Goal: Book appointment/travel/reservation

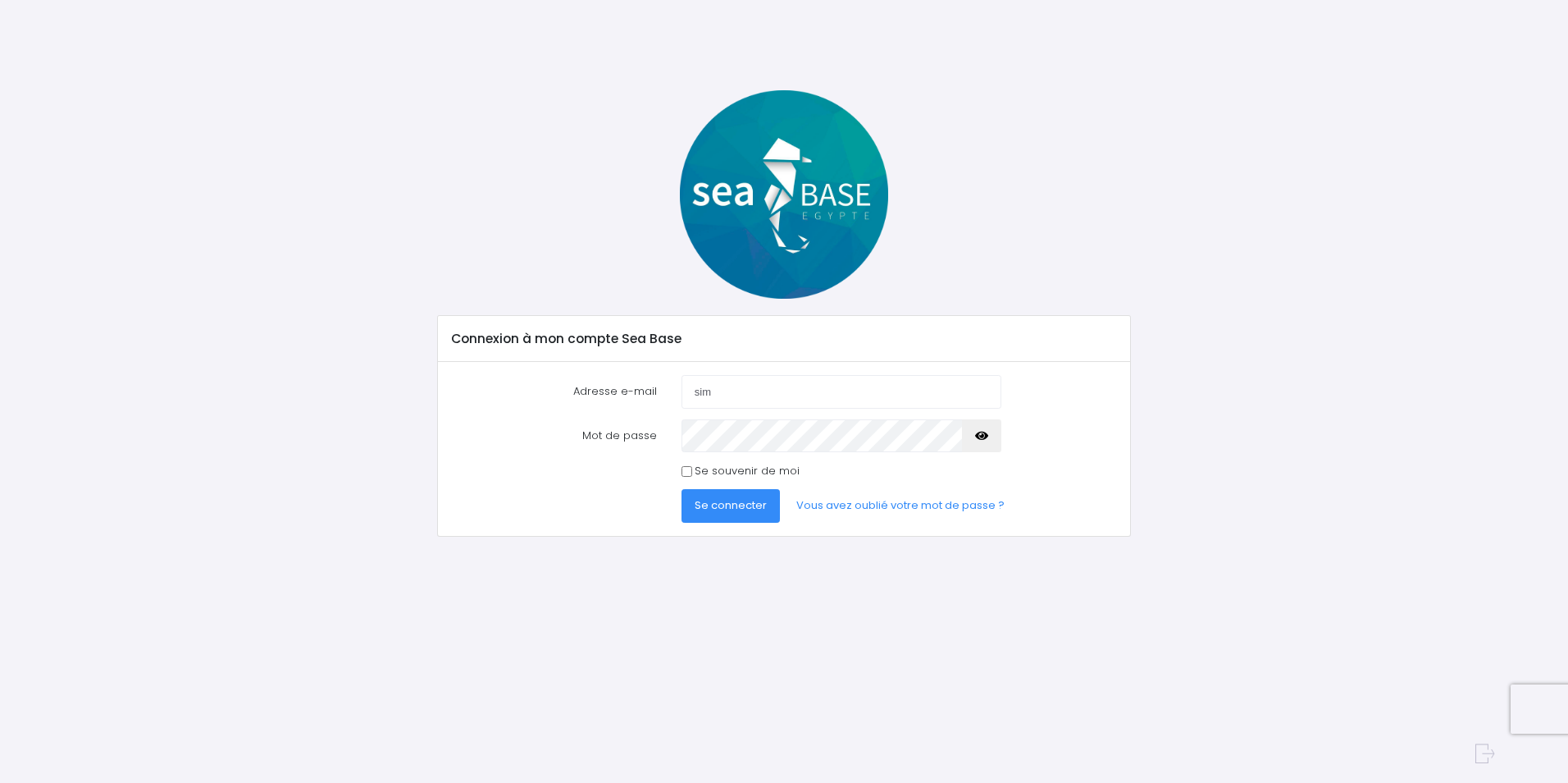
type input "sim1tosi@hotmail.com"
click at [681, 489] on button "Se connecter" at bounding box center [730, 505] width 99 height 33
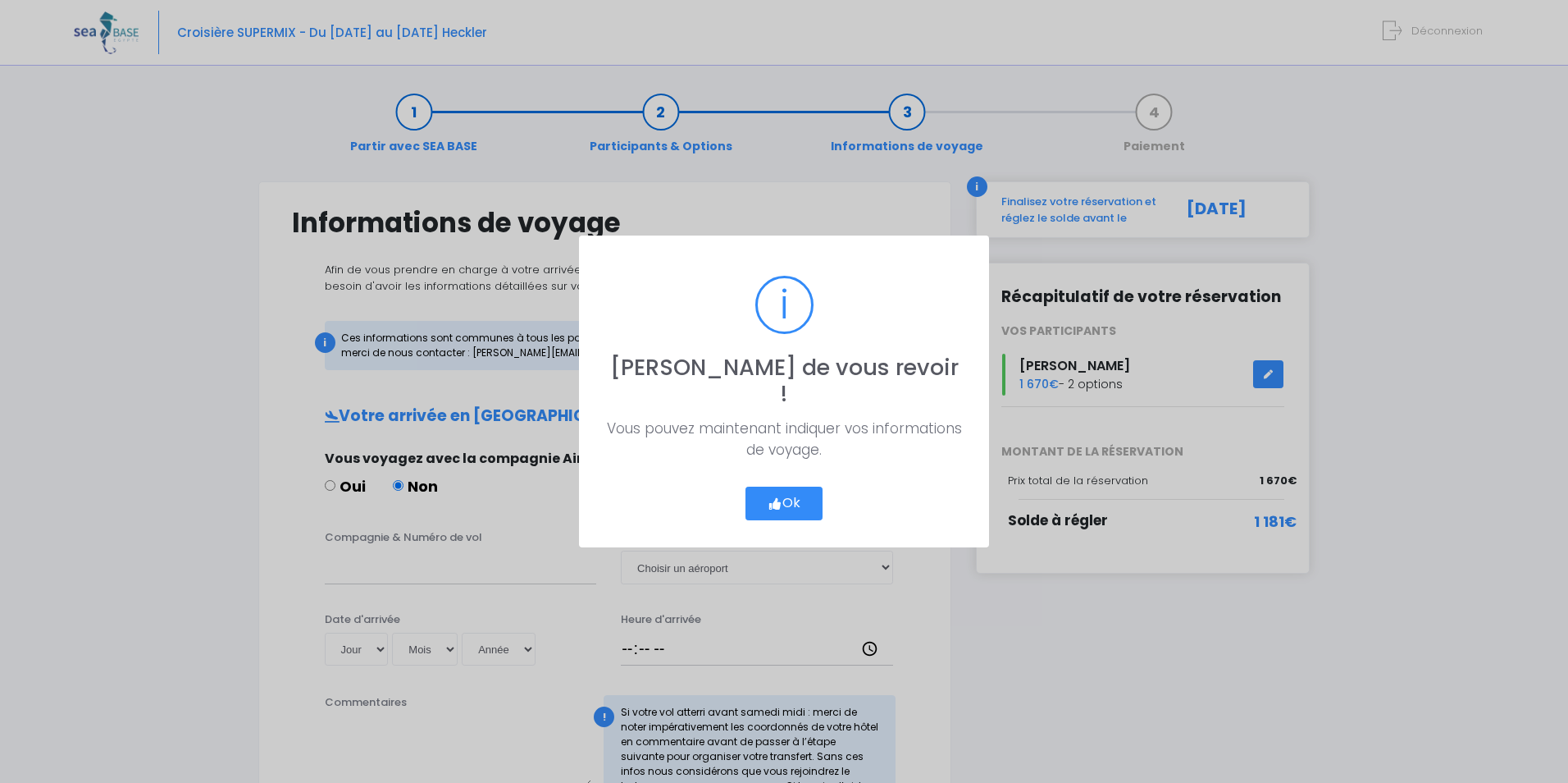
click at [770, 504] on icon "button" at bounding box center [775, 504] width 15 height 0
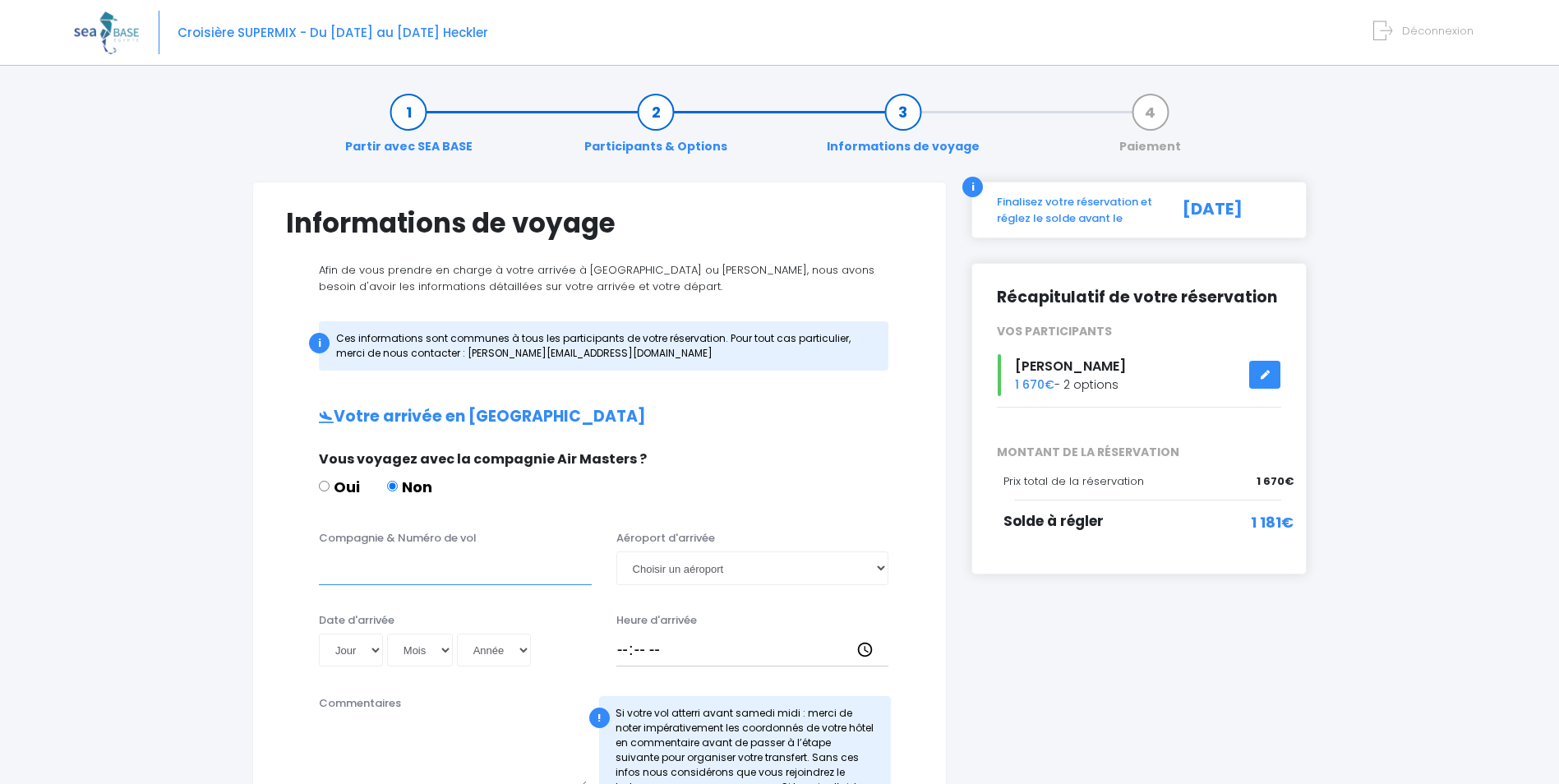
click at [352, 584] on input "Compagnie & Numéro de vol" at bounding box center [455, 568] width 272 height 33
type input "Wizz"
click at [743, 579] on select "Choisir un aéroport Hurghada Marsa Alam" at bounding box center [753, 568] width 272 height 33
select select "[PERSON_NAME]"
click at [617, 552] on select "Choisir un aéroport Hurghada Marsa Alam" at bounding box center [753, 568] width 272 height 33
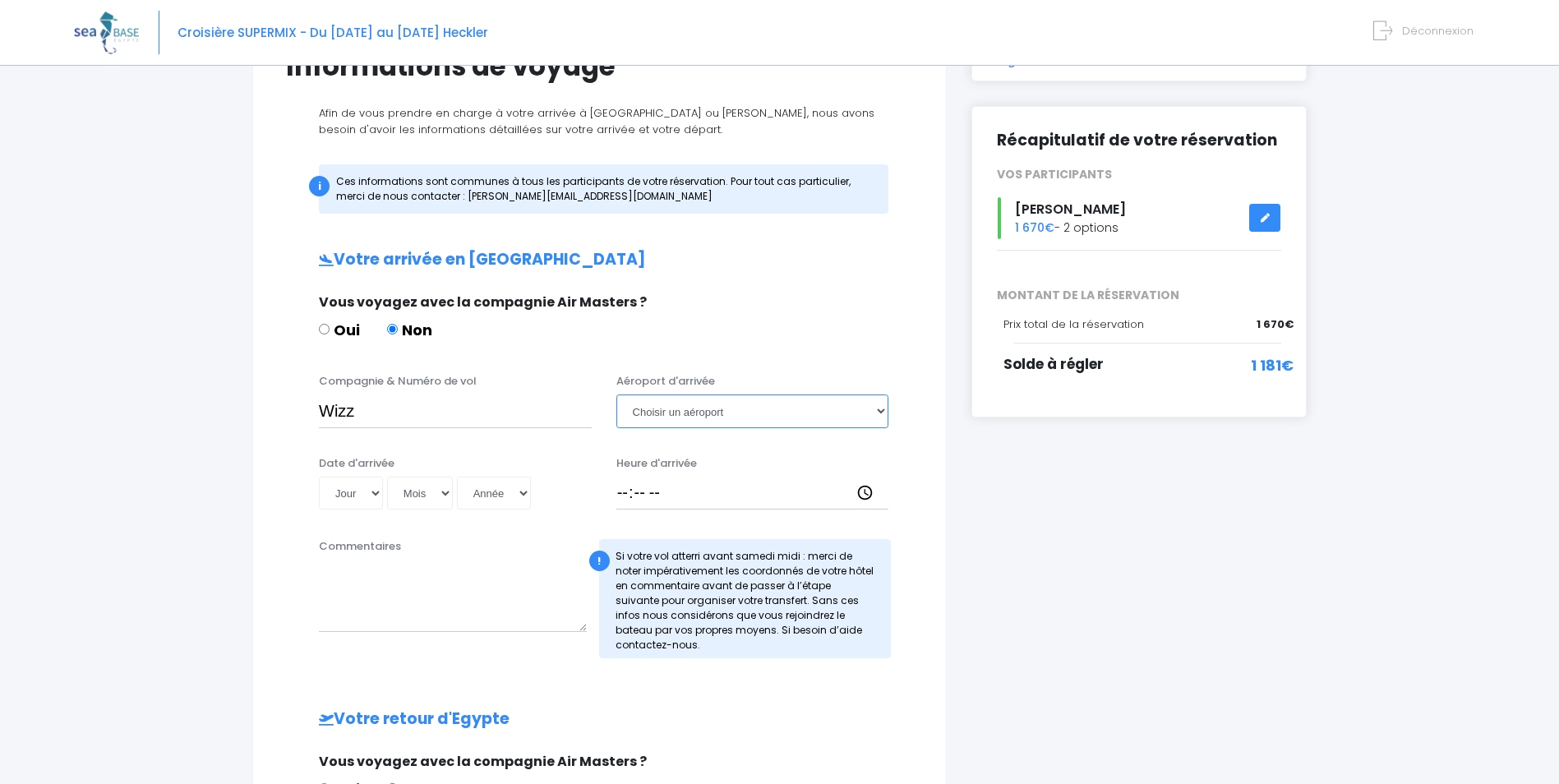
scroll to position [165, 0]
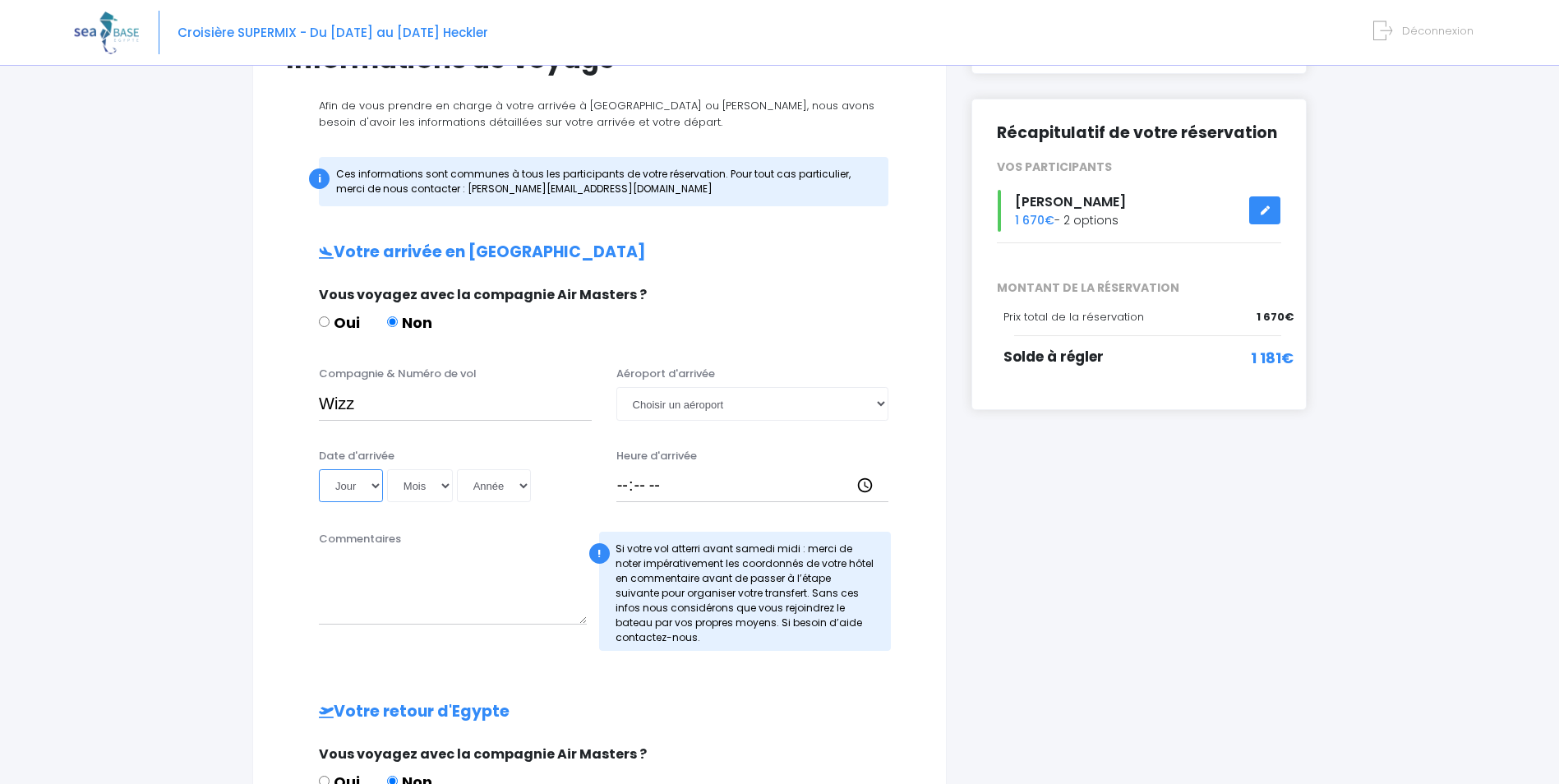
click at [372, 488] on select "Jour 01 02 03 04 05 06 07 08 09 10 11 12 13 14 15 16 17 18 19 20 21 22 23 24 25…" at bounding box center [351, 485] width 64 height 33
select select "15"
click at [319, 469] on select "Jour 01 02 03 04 05 06 07 08 09 10 11 12 13 14 15 16 17 18 19 20 21 22 23 24 25…" at bounding box center [351, 485] width 64 height 33
click at [454, 493] on div "Jour 01 02 03 04 05 06 07 08 09 10 11 12 13 14 15 16 17 18 19 20 21 22 23 24 25…" at bounding box center [455, 485] width 272 height 33
click at [447, 491] on select "Mois 01 02 03 04 05 06 07 08 09 10 11 12" at bounding box center [420, 485] width 66 height 33
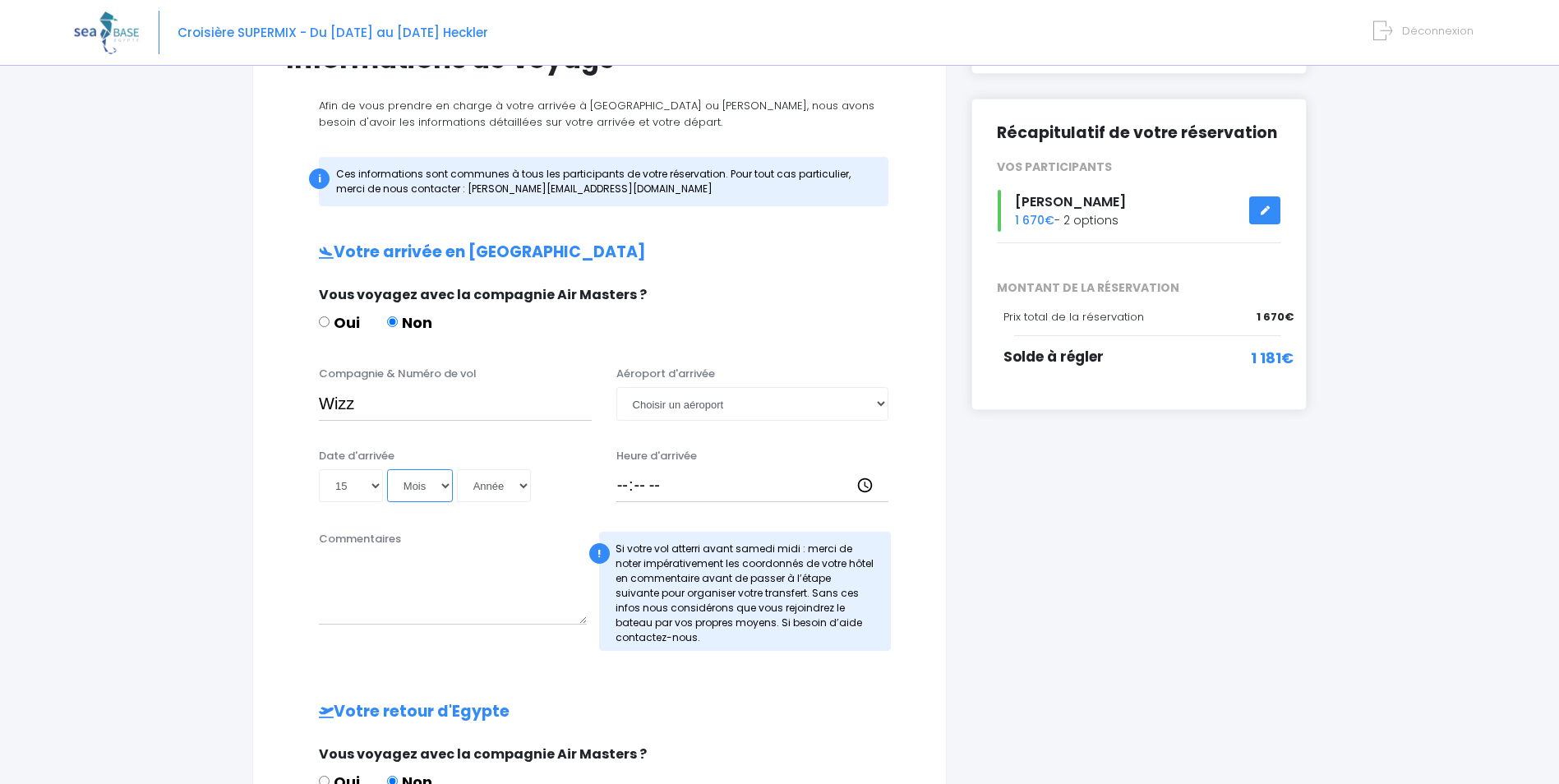
select select "11"
click at [387, 469] on select "Mois 01 02 03 04 05 06 07 08 09 10 11 12" at bounding box center [420, 485] width 66 height 33
click at [523, 482] on select "Année 2045 2044 2043 2042 2041 2040 2039 2038 2037 2036 2035 2034 2033 2032 203…" at bounding box center [494, 485] width 74 height 33
select select "2025"
click at [457, 469] on select "Année 2045 2044 2043 2042 2041 2040 2039 2038 2037 2036 2035 2034 2033 2032 203…" at bounding box center [494, 485] width 74 height 33
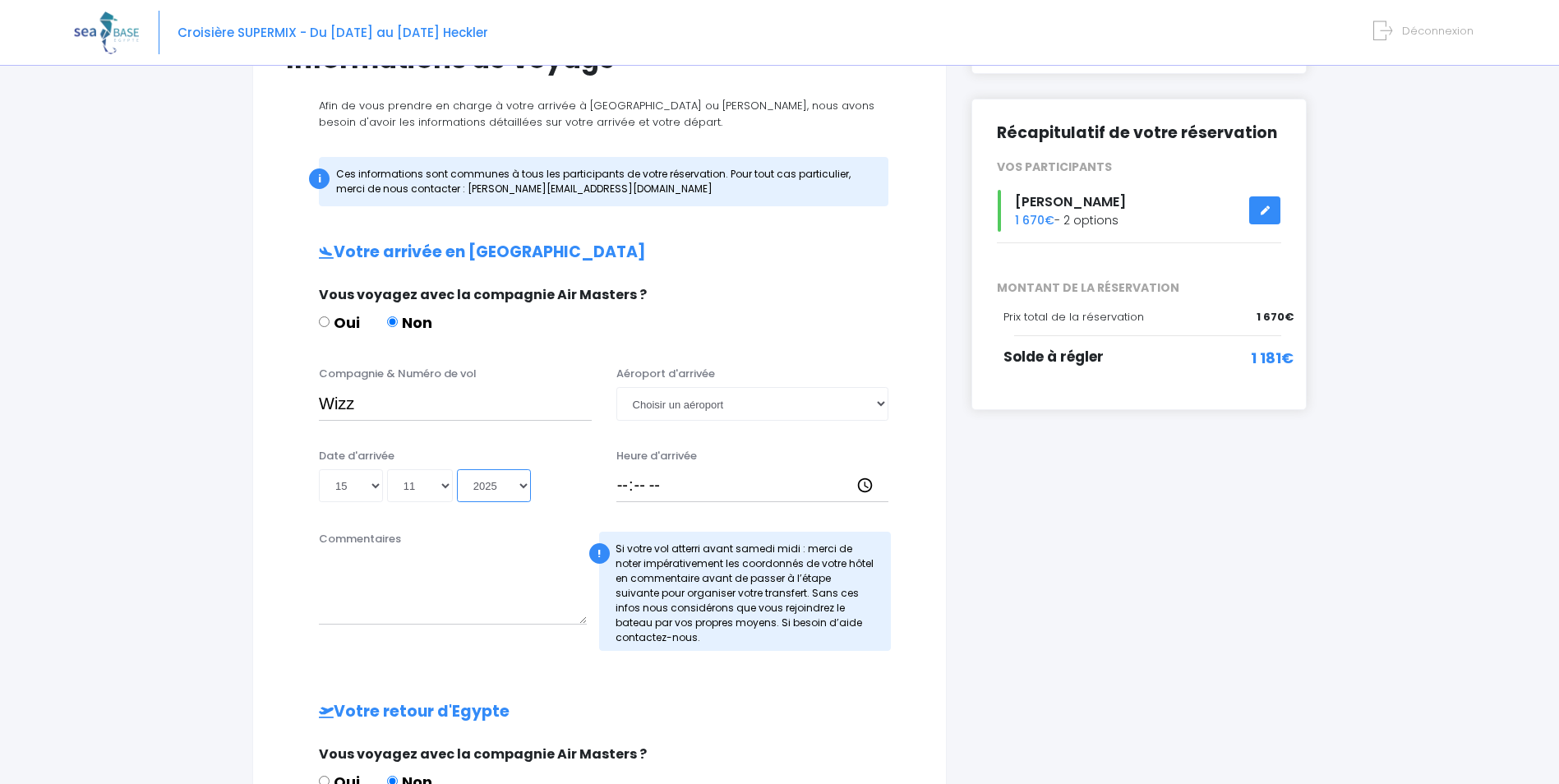
type input "2025-11-15"
click at [781, 491] on input "Heure d'arrivée" at bounding box center [753, 485] width 272 height 33
type input "21:05"
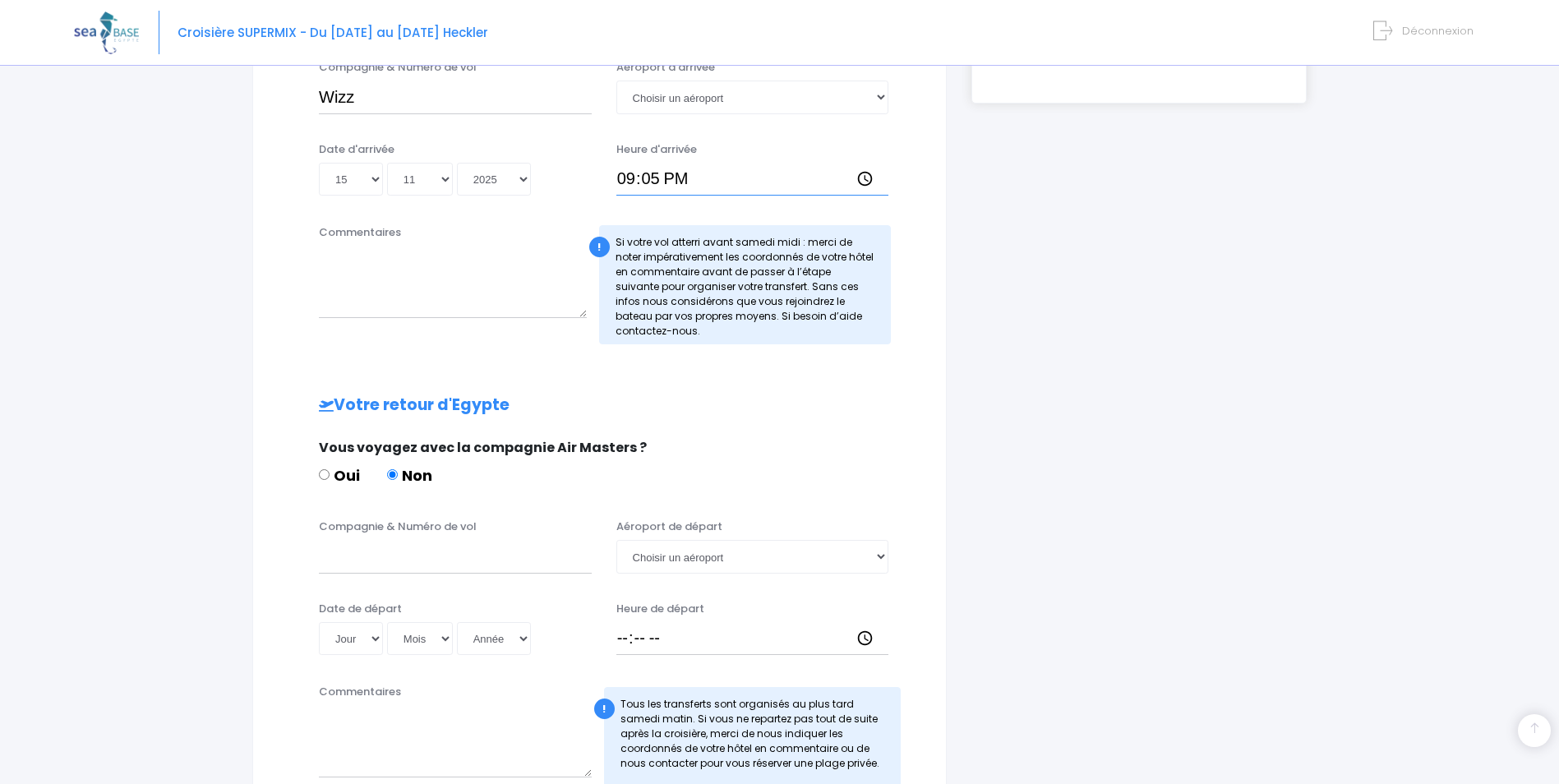
scroll to position [493, 0]
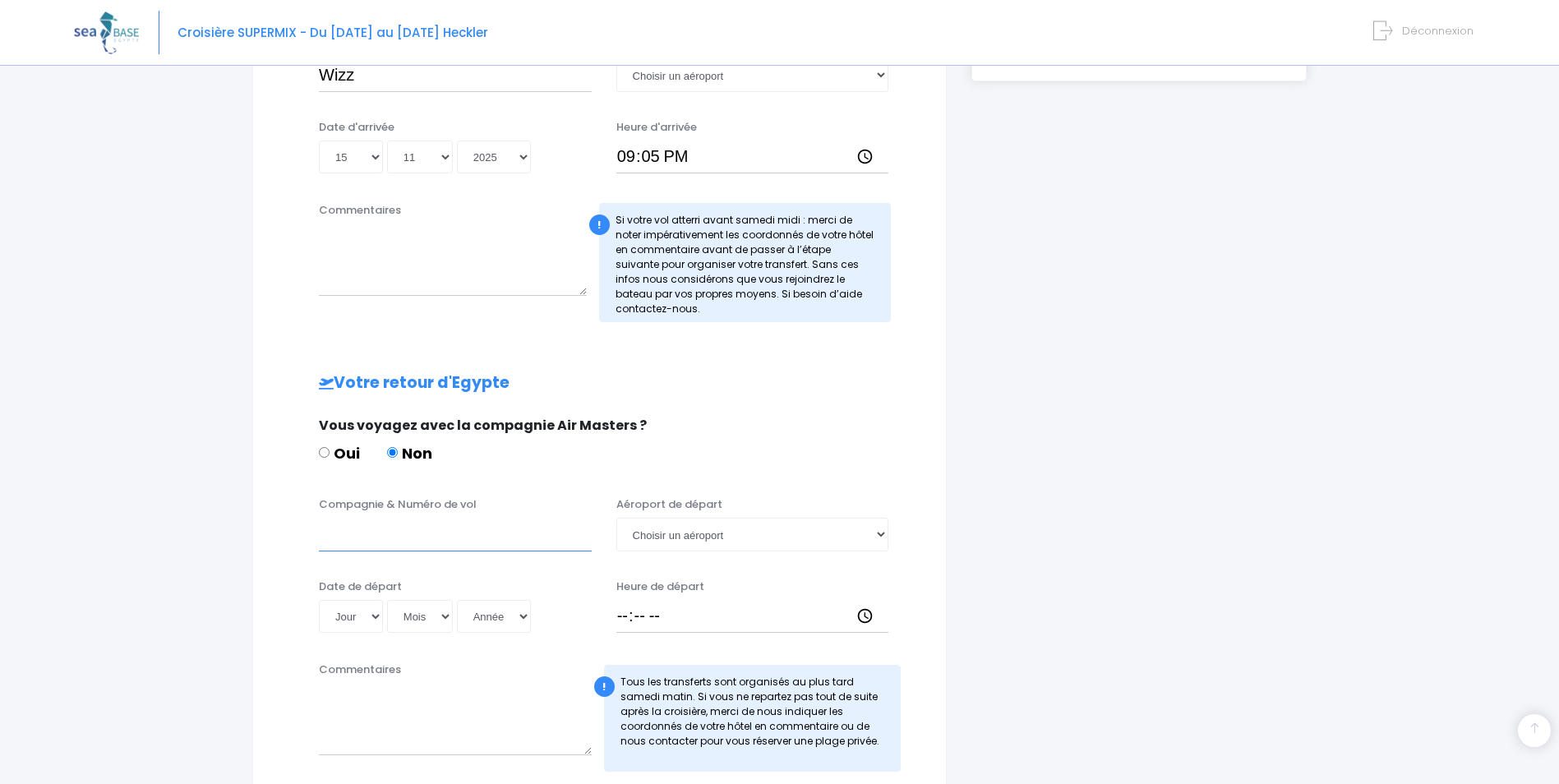
click at [377, 538] on input "Compagnie & Numéro de vol" at bounding box center [455, 534] width 272 height 33
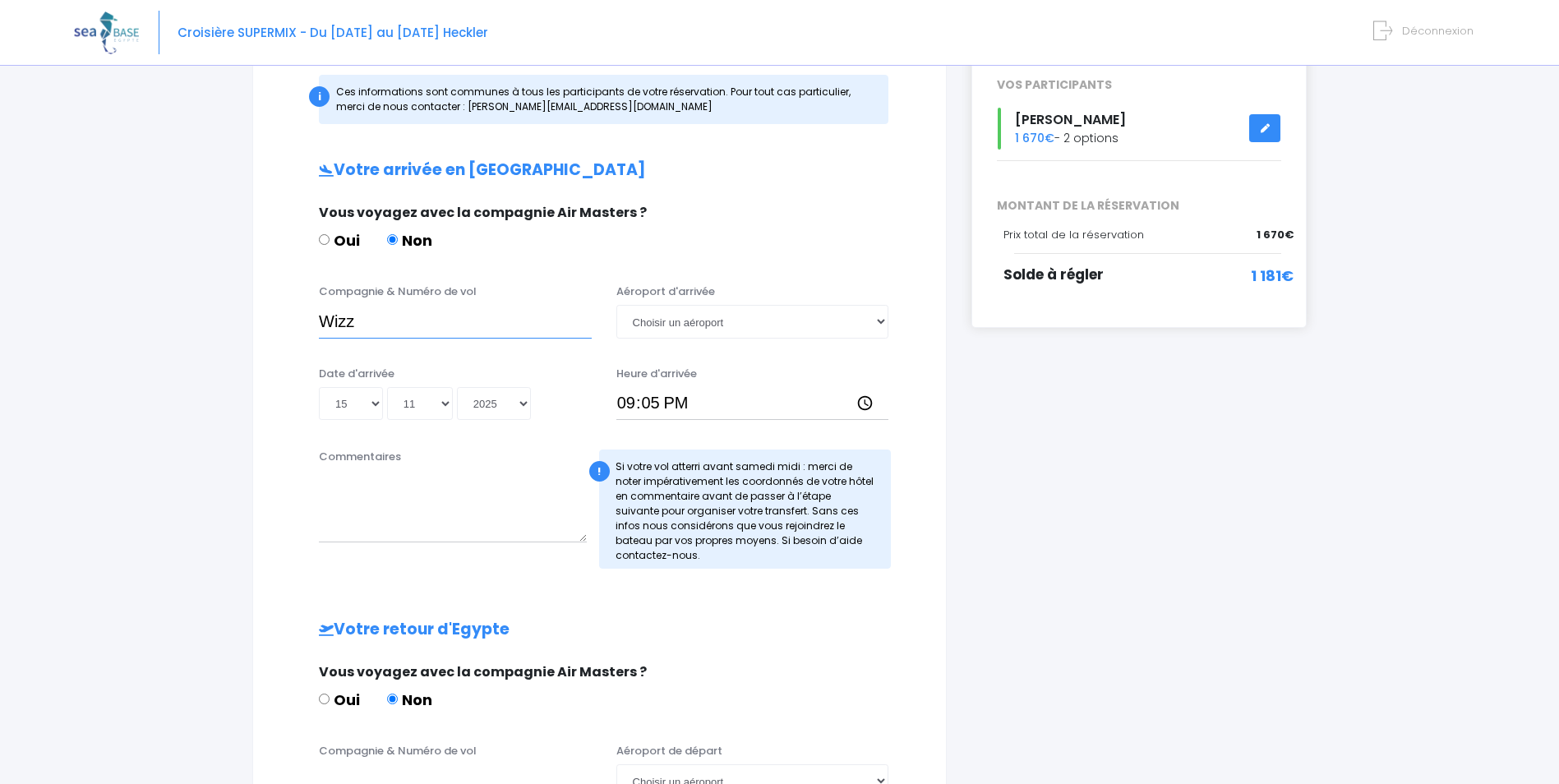
click at [450, 326] on input "Wizz" at bounding box center [455, 321] width 272 height 33
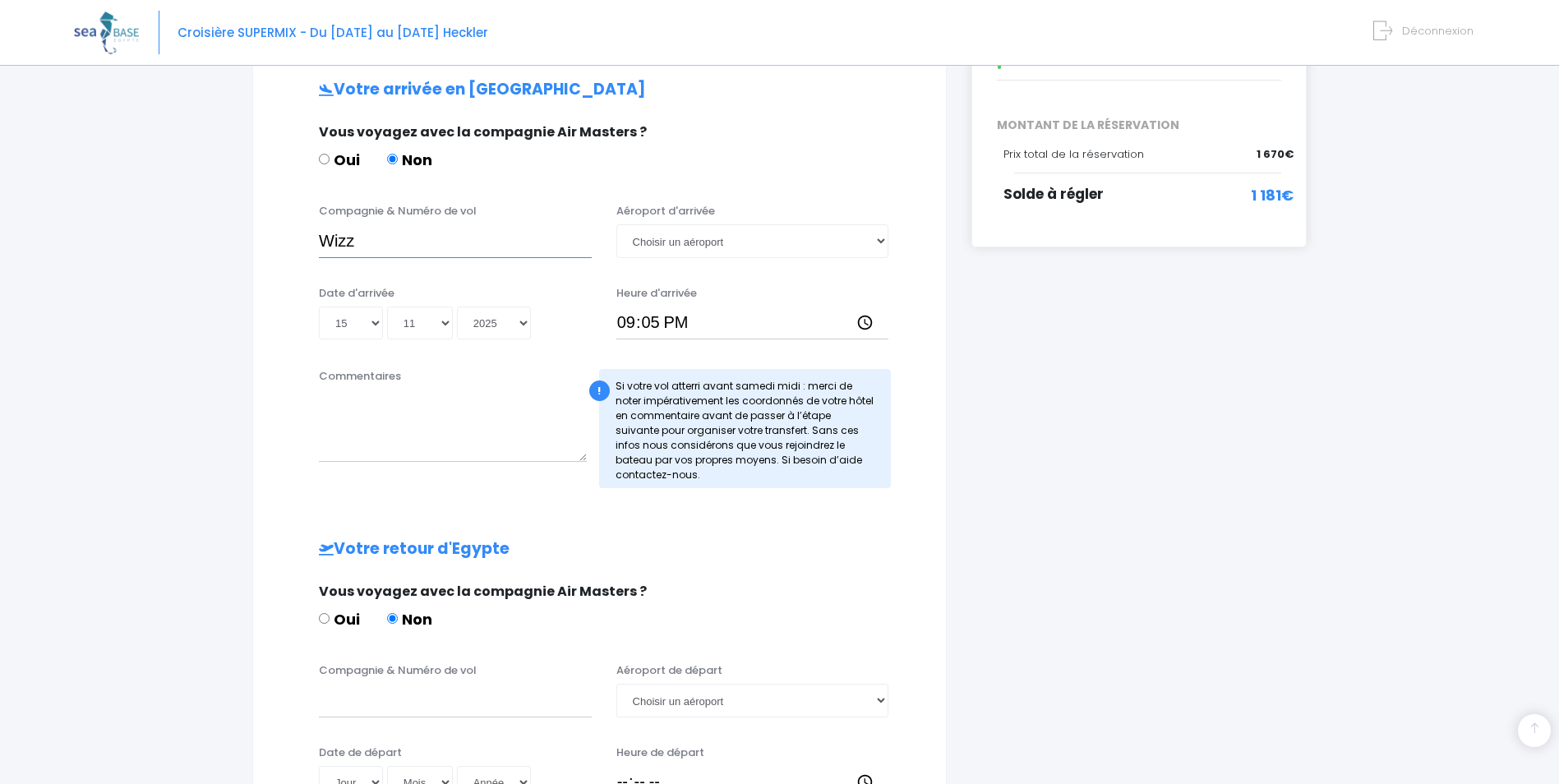
scroll to position [493, 0]
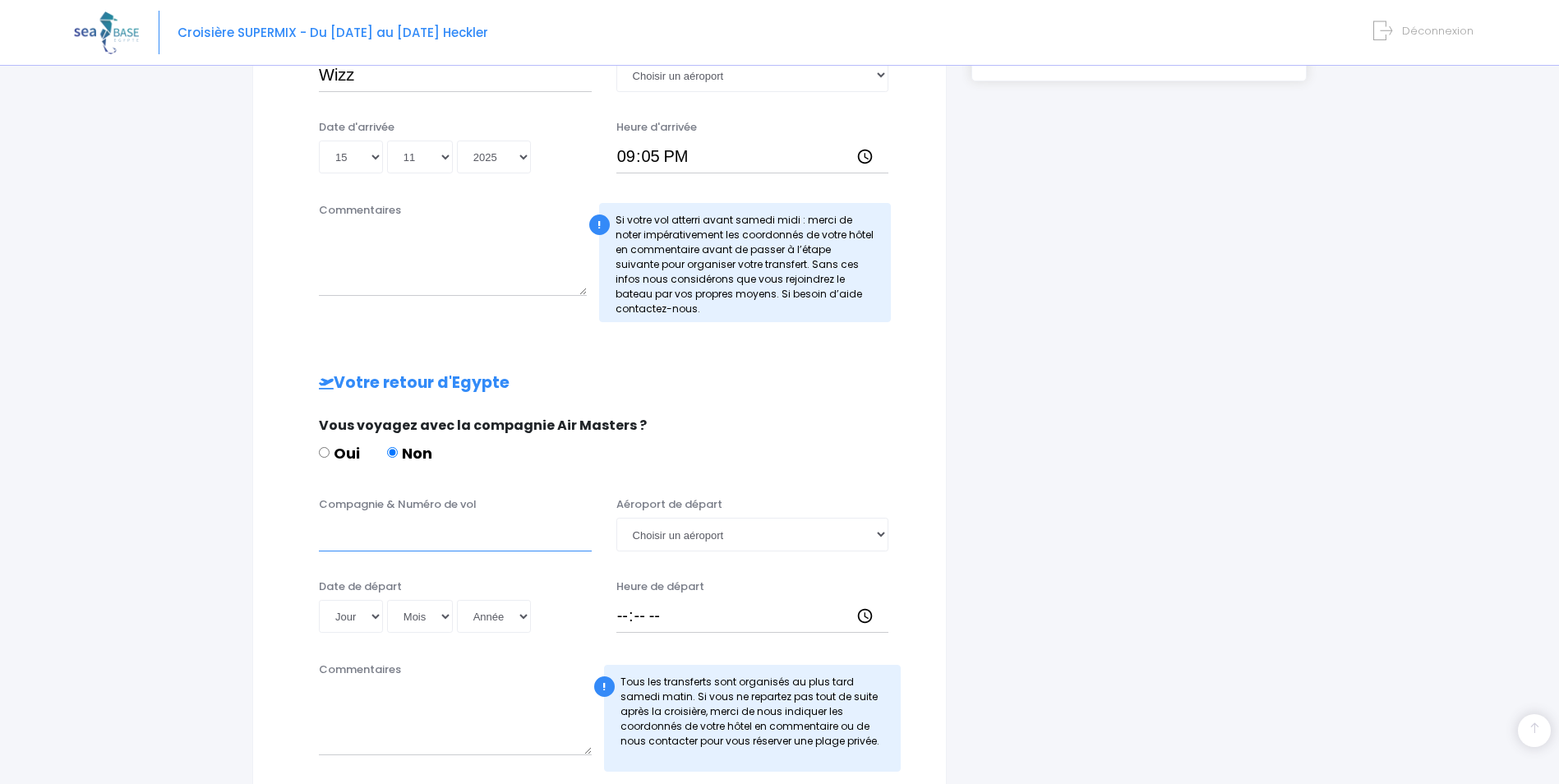
click at [376, 539] on input "Compagnie & Numéro de vol" at bounding box center [455, 534] width 272 height 33
type input "Easy Jet EJU3896"
click at [859, 531] on select "Choisir un aéroport Hurghada Marsa Alam" at bounding box center [753, 534] width 272 height 33
select select "Marsa Alam"
click at [617, 518] on select "Choisir un aéroport Hurghada Marsa Alam" at bounding box center [753, 534] width 272 height 33
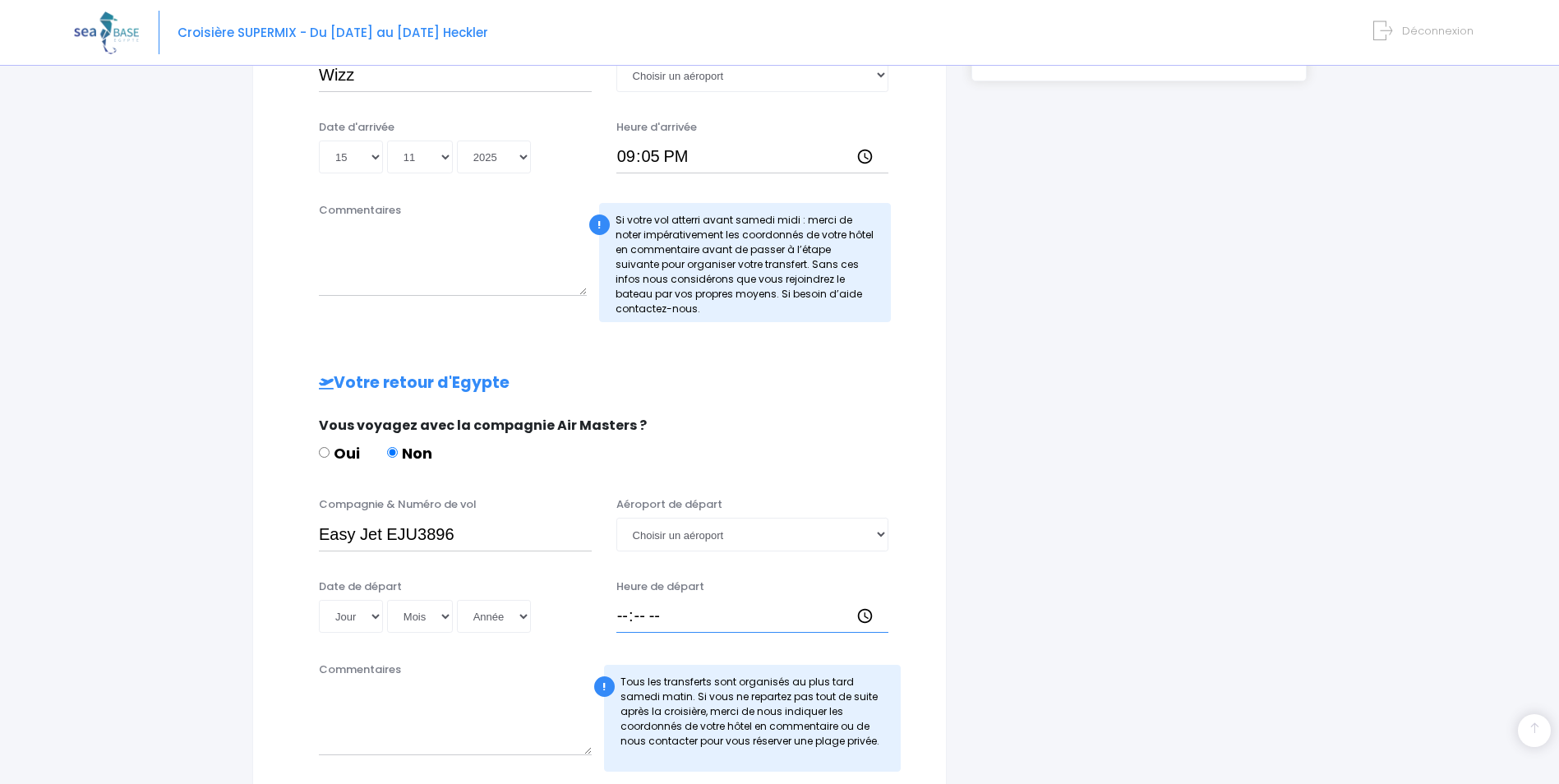
click at [623, 618] on input "Heure de départ" at bounding box center [753, 615] width 272 height 33
type input "14:40"
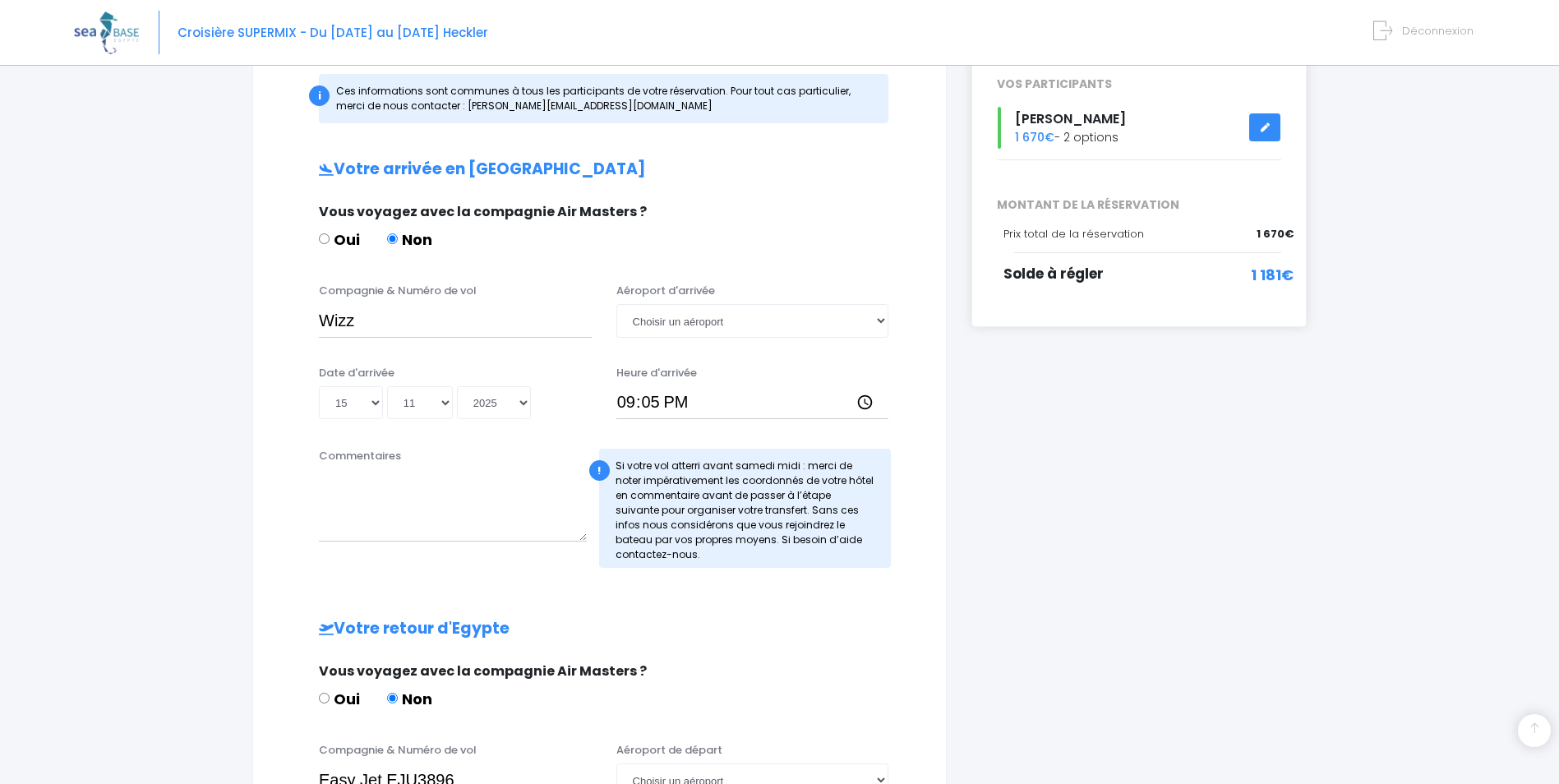
scroll to position [246, 0]
click at [461, 323] on input "Wizz" at bounding box center [455, 321] width 272 height 33
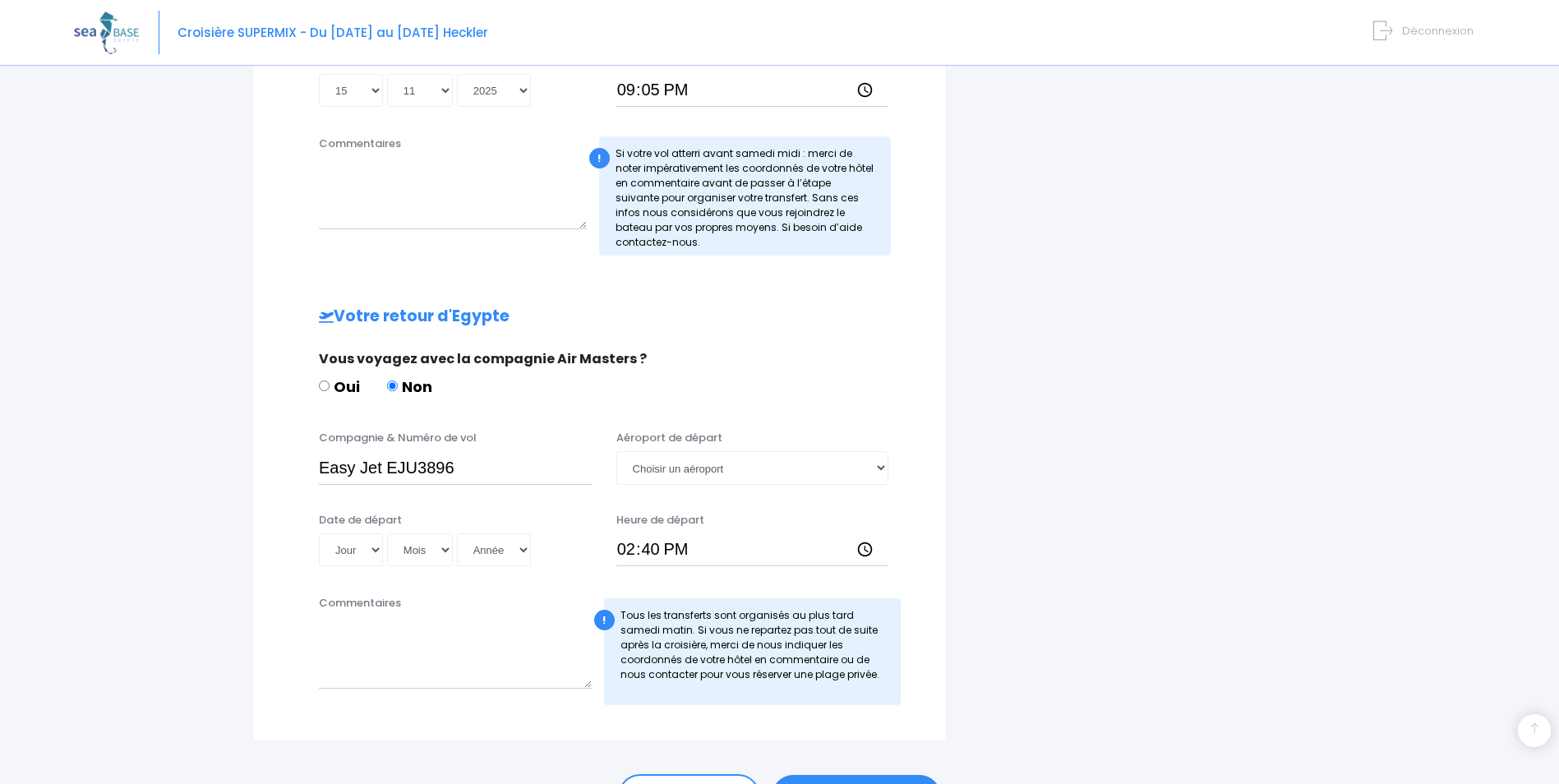
scroll to position [657, 0]
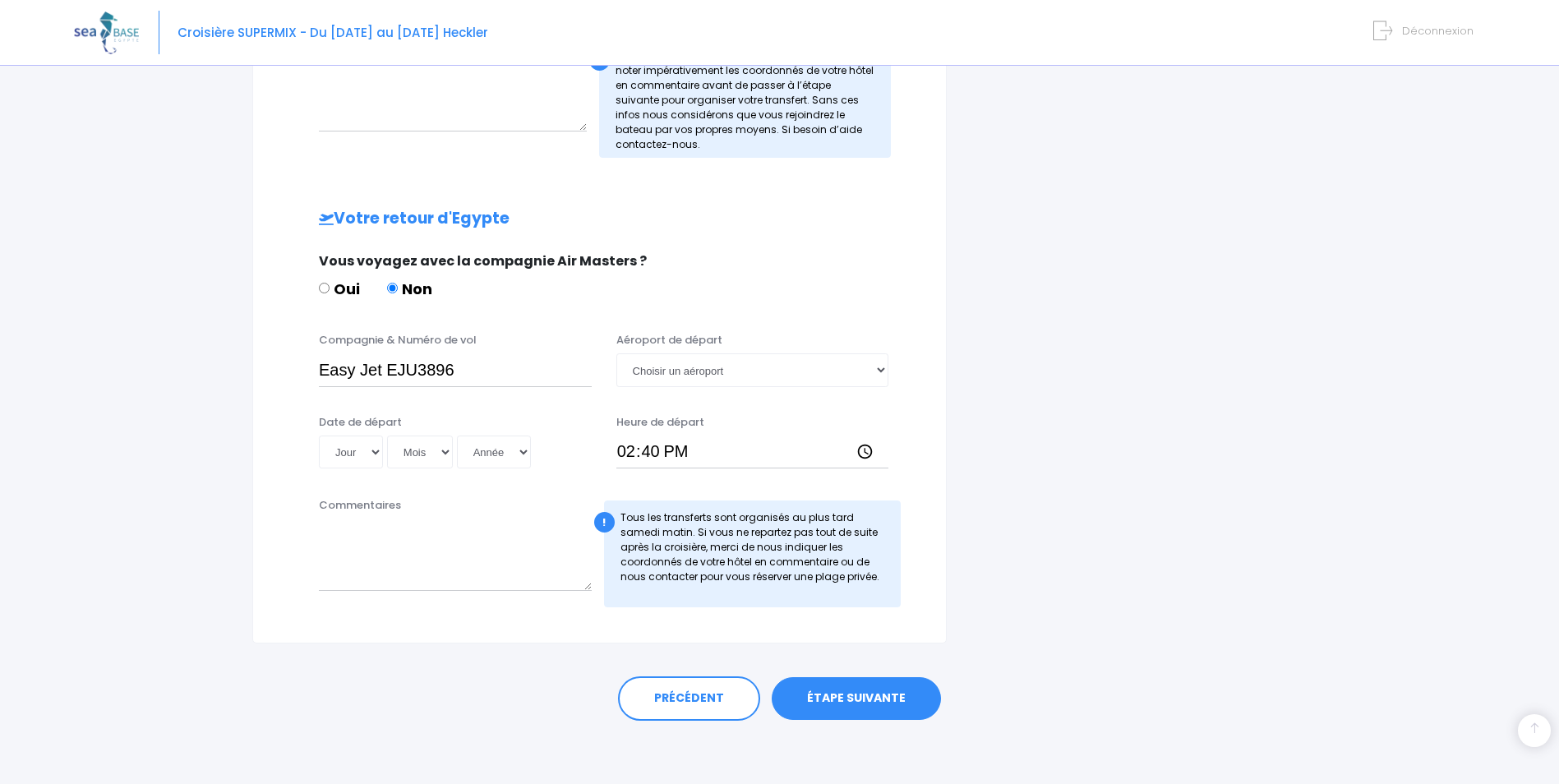
type input "Wizz W46359"
click at [375, 459] on select "Jour 01 02 03 04 05 06 07 08 09 10 11 12 13 14 15 16 17 18 19 20 21 22 23 24 25…" at bounding box center [351, 451] width 64 height 33
select select "22"
click at [319, 435] on select "Jour 01 02 03 04 05 06 07 08 09 10 11 12 13 14 15 16 17 18 19 20 21 22 23 24 25…" at bounding box center [351, 451] width 64 height 33
click at [417, 449] on select "Mois 01 02 03 04 05 06 07 08 09 10 11 12" at bounding box center [420, 451] width 66 height 33
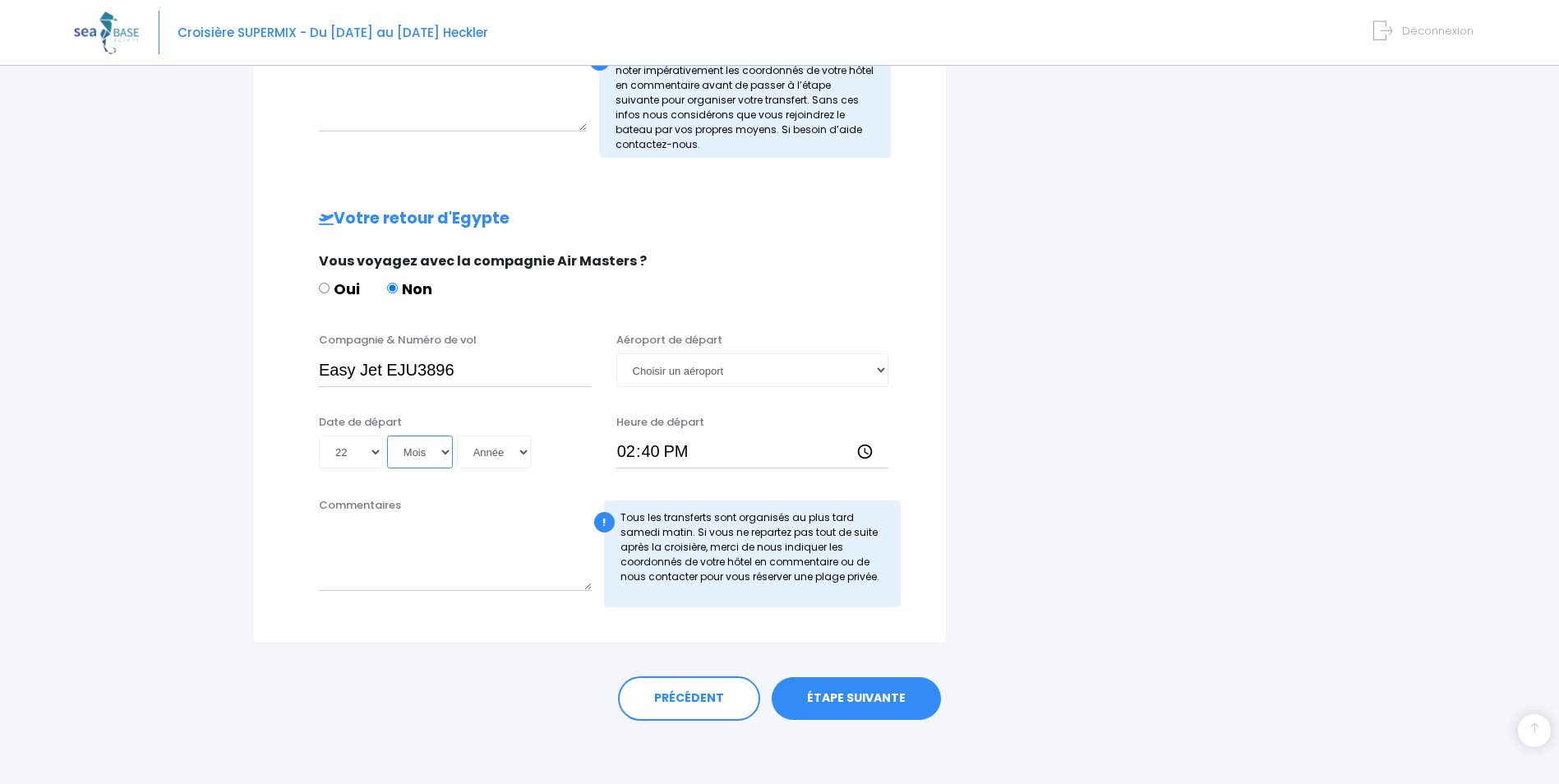
select select "11"
click at [387, 435] on select "Mois 01 02 03 04 05 06 07 08 09 10 11 12" at bounding box center [420, 451] width 66 height 33
click at [509, 455] on select "Année 2045 2044 2043 2042 2041 2040 2039 2038 2037 2036 2035 2034 2033 2032 203…" at bounding box center [494, 451] width 74 height 33
select select "2025"
click at [457, 435] on select "Année 2045 2044 2043 2042 2041 2040 2039 2038 2037 2036 2035 2034 2033 2032 203…" at bounding box center [494, 451] width 74 height 33
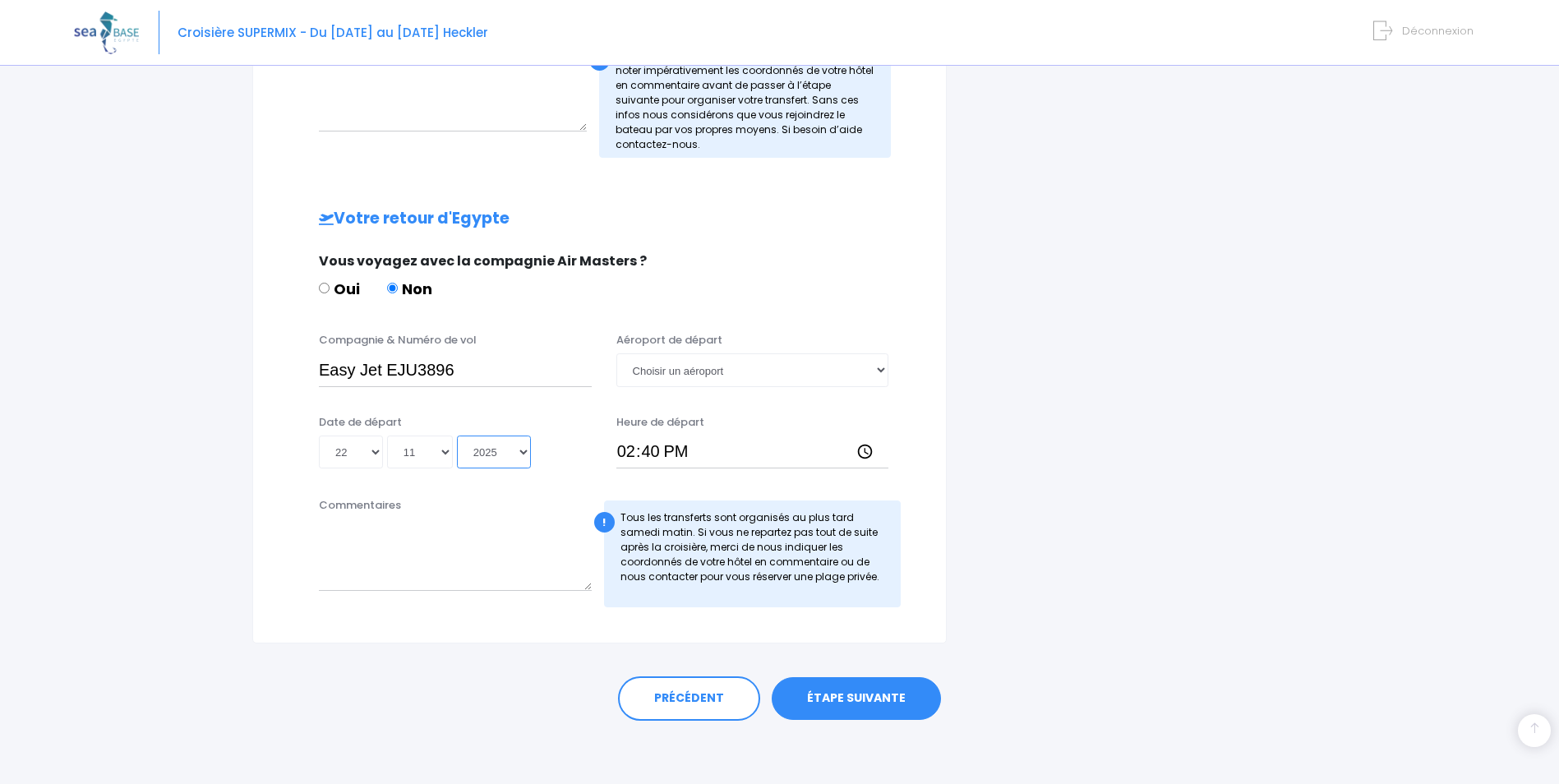
type input "2025-11-22"
click at [862, 705] on link "ÉTAPE SUIVANTE" at bounding box center [856, 698] width 170 height 43
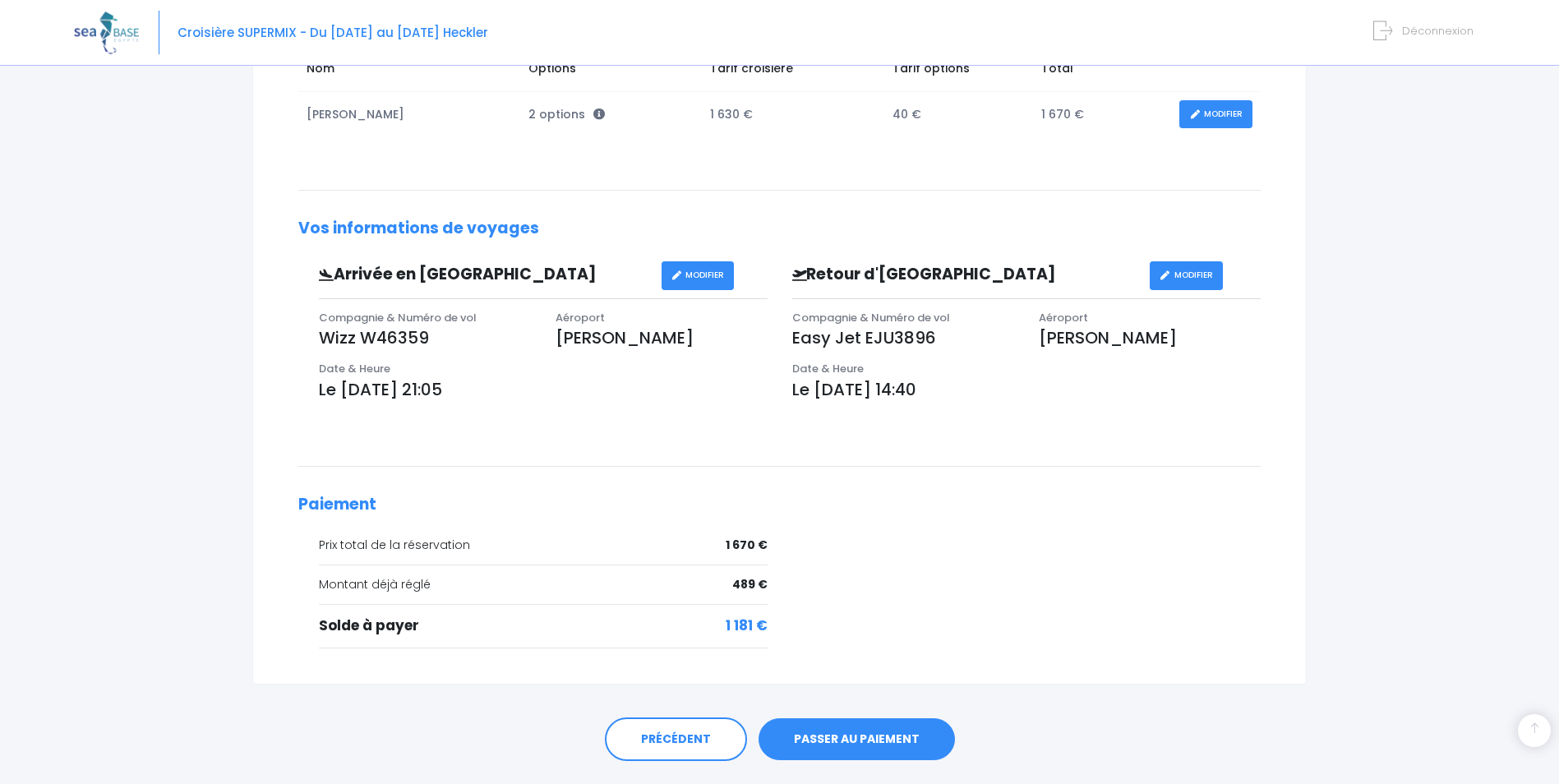
scroll to position [371, 0]
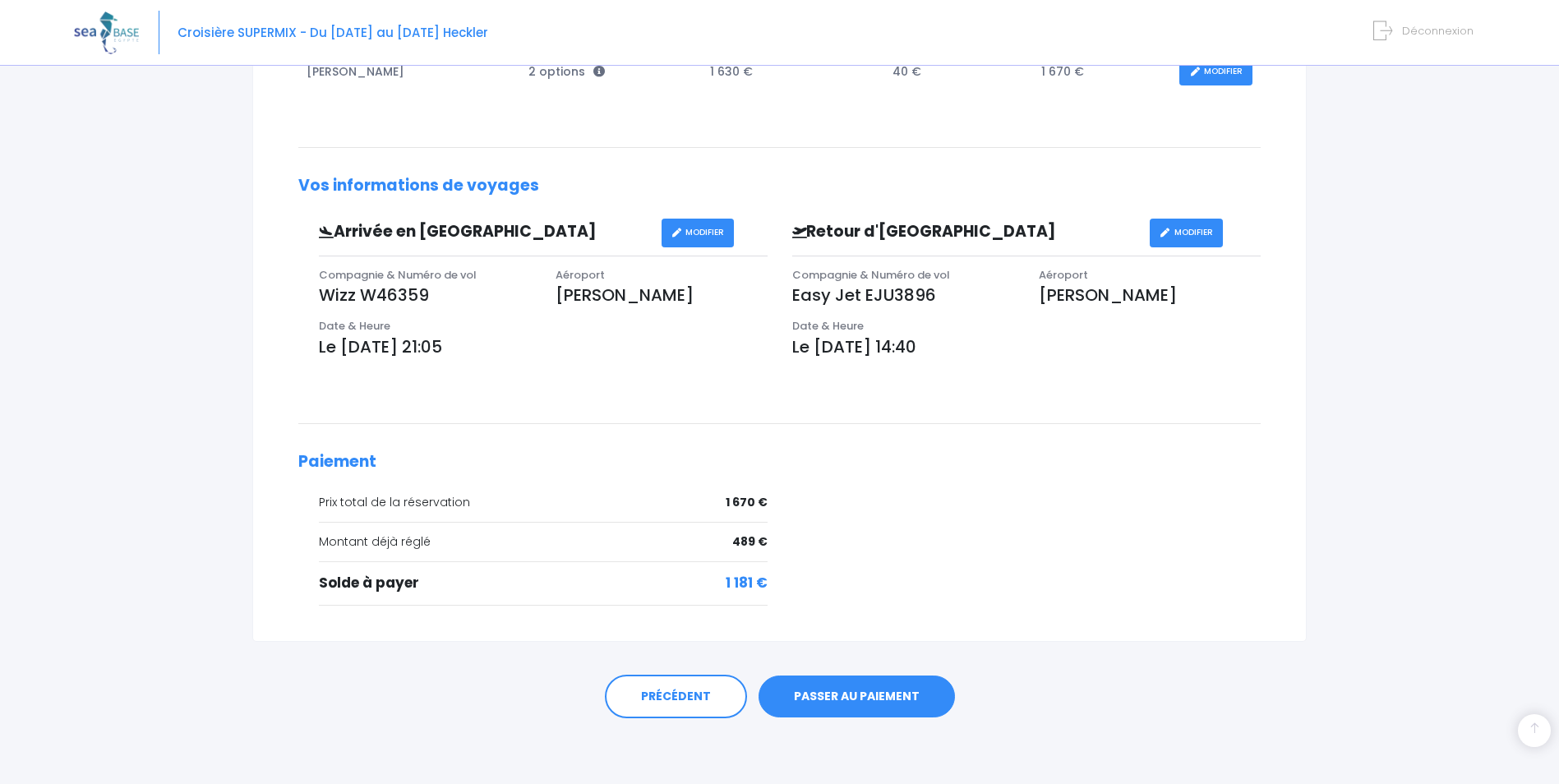
click at [839, 683] on link "PASSER AU PAIEMENT" at bounding box center [856, 696] width 197 height 43
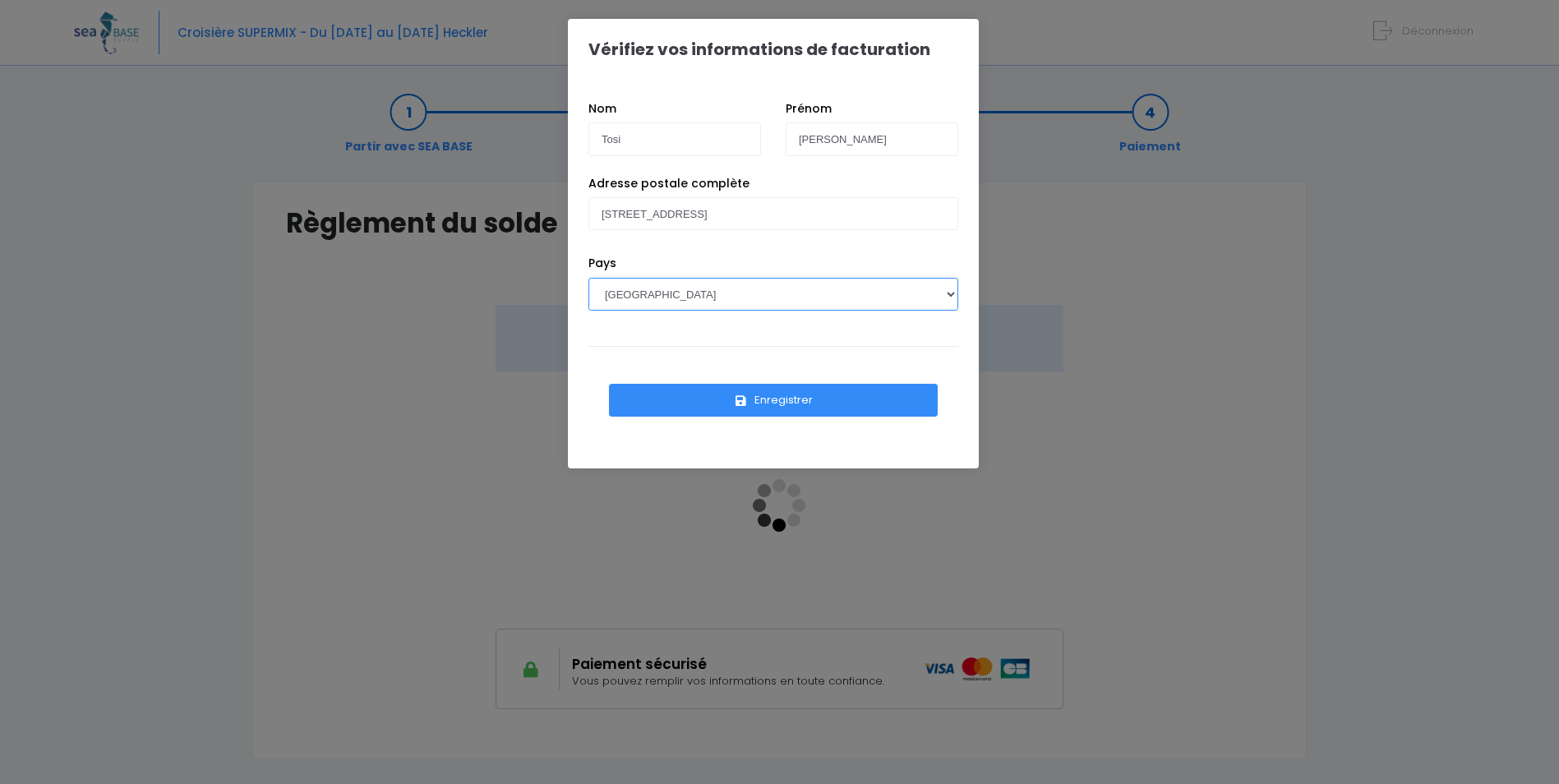
click at [955, 291] on select "[GEOGRAPHIC_DATA] [GEOGRAPHIC_DATA], [GEOGRAPHIC_DATA] [GEOGRAPHIC_DATA] [GEOGR…" at bounding box center [774, 293] width 370 height 33
select select "CH"
click at [793, 233] on div "Adresse postale complète [STREET_ADDRESS]" at bounding box center [773, 214] width 394 height 81
click at [808, 393] on button "Enregistrer" at bounding box center [773, 400] width 328 height 33
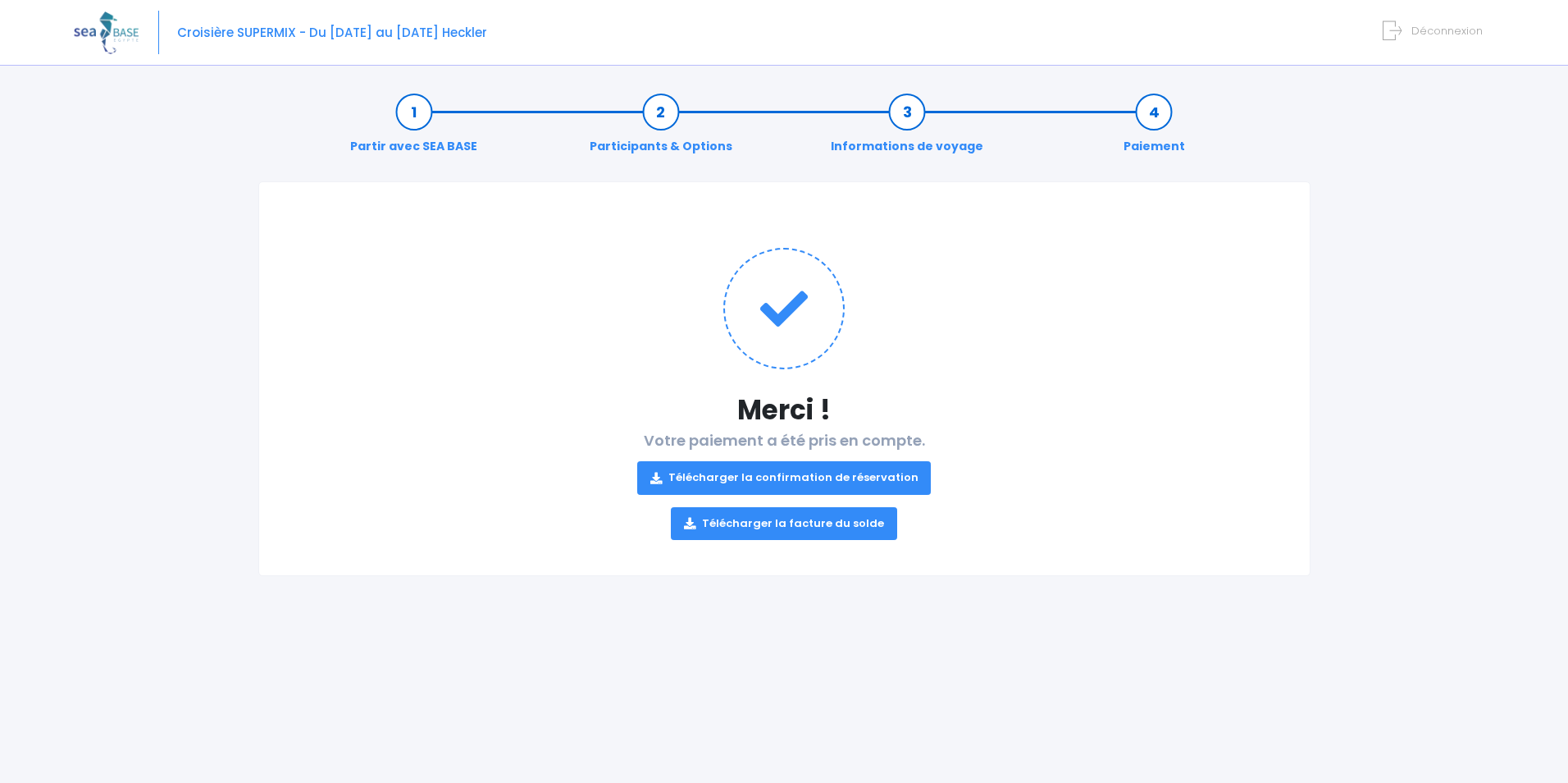
click at [802, 486] on link "Télécharger la confirmation de réservation" at bounding box center [784, 477] width 295 height 33
